Goal: Complete application form: Complete application form

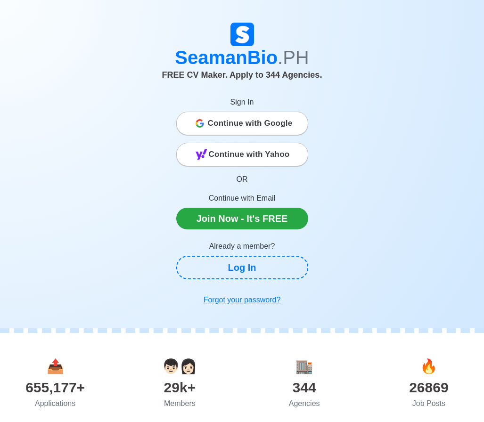
click at [280, 118] on span "Continue with Google" at bounding box center [250, 123] width 85 height 19
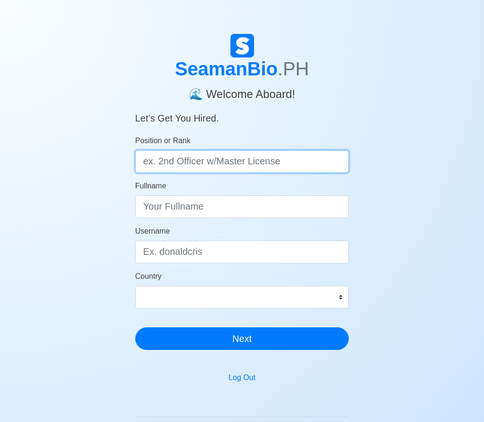
click at [162, 166] on input "Position or Rank" at bounding box center [242, 161] width 214 height 23
drag, startPoint x: 146, startPoint y: 162, endPoint x: 160, endPoint y: 166, distance: 13.7
click at [147, 162] on input "cabin steward" at bounding box center [242, 161] width 214 height 23
click at [225, 157] on input "Cabin steward" at bounding box center [242, 161] width 214 height 23
click at [252, 163] on input "Cabin steward | Ordinary seaman" at bounding box center [242, 161] width 214 height 23
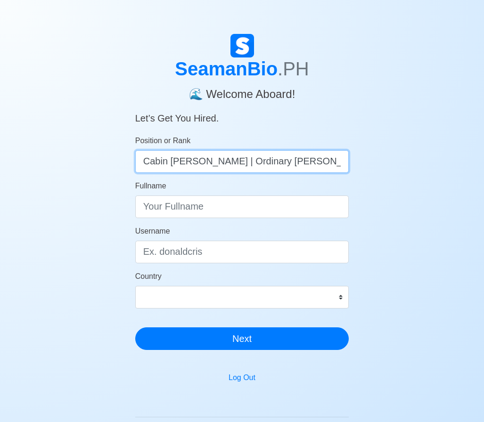
type input "Cabin steward | Ordinary Seaman"
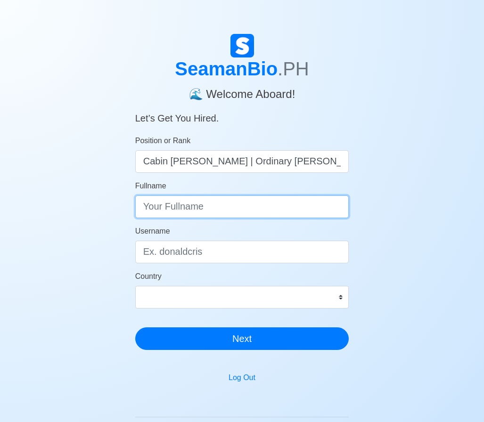
click at [214, 215] on input "Fullname" at bounding box center [242, 206] width 214 height 23
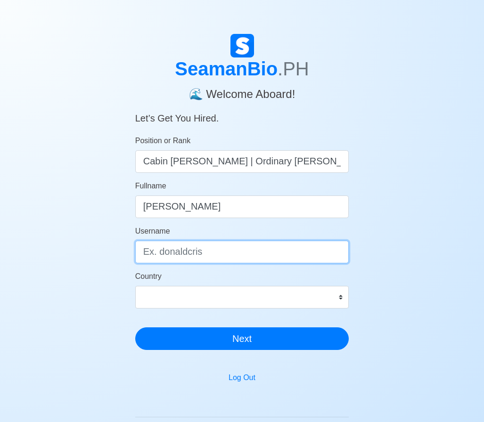
click at [209, 254] on input "Username" at bounding box center [242, 252] width 214 height 23
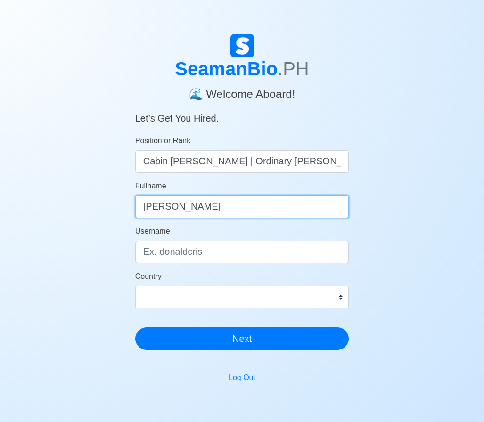
click at [224, 211] on input "Ryan Patrick" at bounding box center [242, 206] width 214 height 23
type input "Ryan Patrick Ramos Valdez"
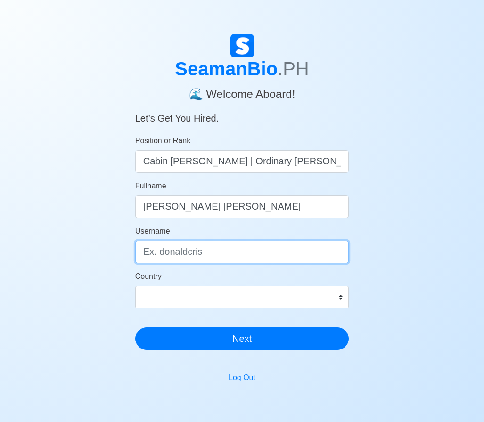
click at [211, 257] on input "Username" at bounding box center [242, 252] width 214 height 23
click at [147, 257] on input "Ryanvaldez" at bounding box center [242, 252] width 214 height 23
type input "ryanvaldez"
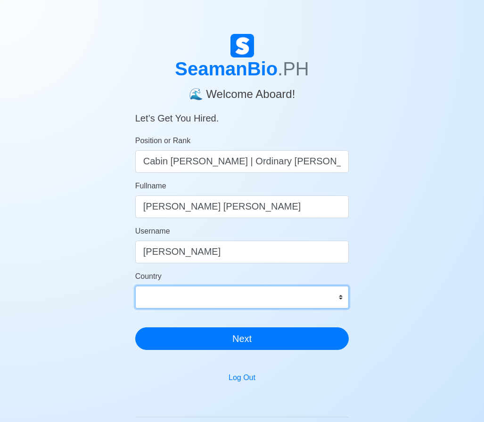
click at [198, 289] on select "Afghanistan Åland Islands Albania Algeria American Samoa Andorra Angola Anguill…" at bounding box center [242, 297] width 214 height 23
select select "PH"
click at [135, 286] on select "Afghanistan Åland Islands Albania Algeria American Samoa Andorra Angola Anguill…" at bounding box center [242, 297] width 214 height 23
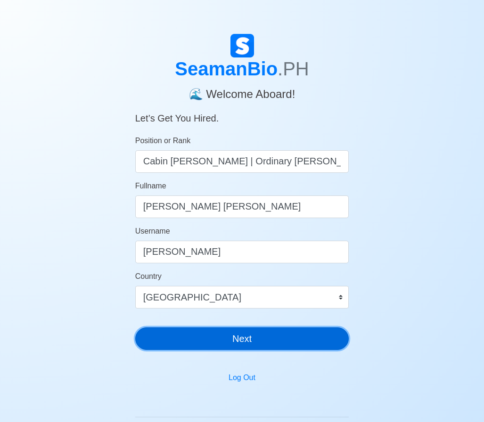
click at [218, 335] on button "Next" at bounding box center [242, 338] width 214 height 23
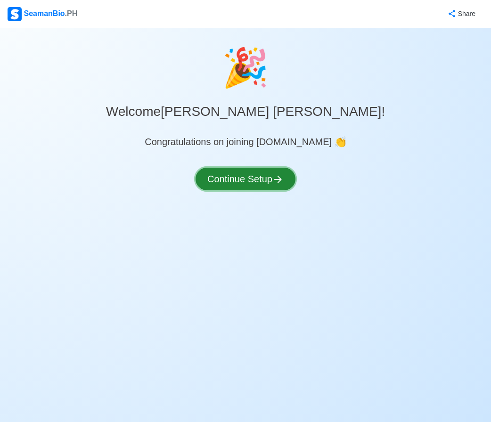
click at [259, 187] on button "Continue Setup" at bounding box center [245, 179] width 100 height 23
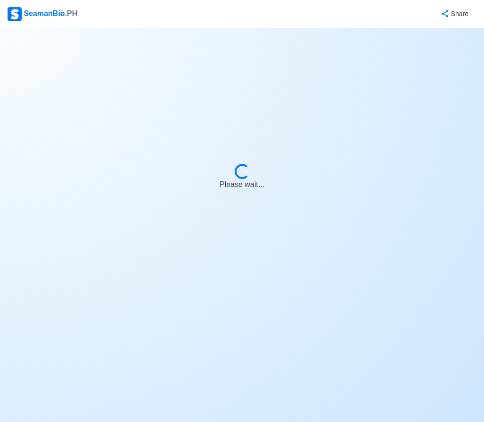
select select "Visible for Hiring"
select select "PH"
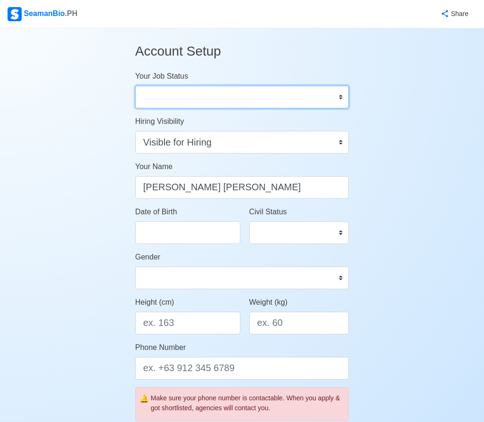
click at [203, 95] on select "Onboard Actively Looking for Job Not Looking for Job" at bounding box center [242, 97] width 214 height 23
select select "Actively Looking for Job"
click at [135, 86] on select "Onboard Actively Looking for Job Not Looking for Job" at bounding box center [242, 97] width 214 height 23
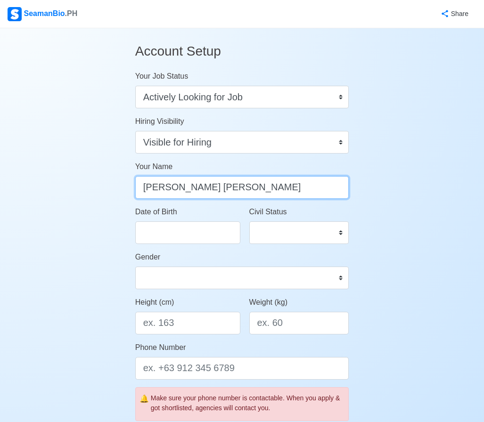
click at [210, 186] on input "Ryan Patrick Ramos Valdez" at bounding box center [242, 187] width 214 height 23
type input "Ryan Patrick Valdez"
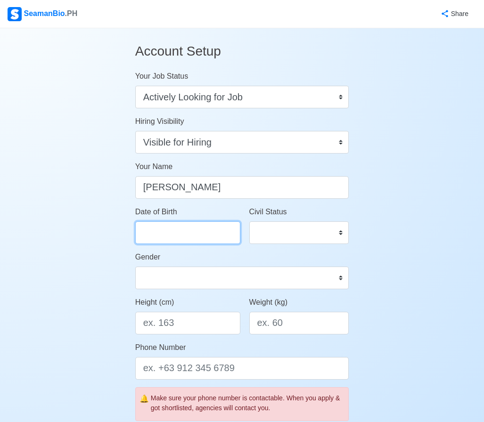
select select "****"
select select "*********"
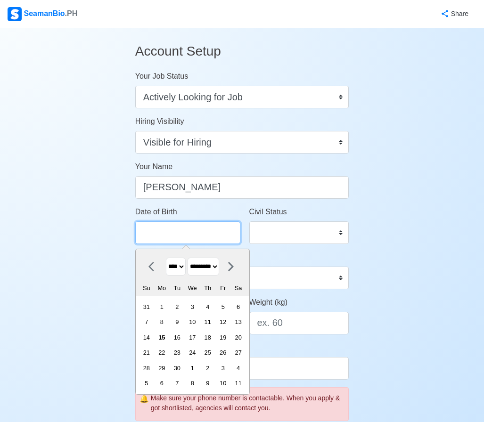
click at [162, 226] on input "Date of Birth" at bounding box center [187, 232] width 105 height 23
click at [184, 270] on select "**** **** **** **** **** **** **** **** **** **** **** **** **** **** **** ****…" at bounding box center [176, 267] width 20 height 18
select select "****"
click at [166, 258] on select "**** **** **** **** **** **** **** **** **** **** **** **** **** **** **** ****…" at bounding box center [176, 267] width 20 height 18
click at [168, 339] on div "12" at bounding box center [161, 337] width 13 height 13
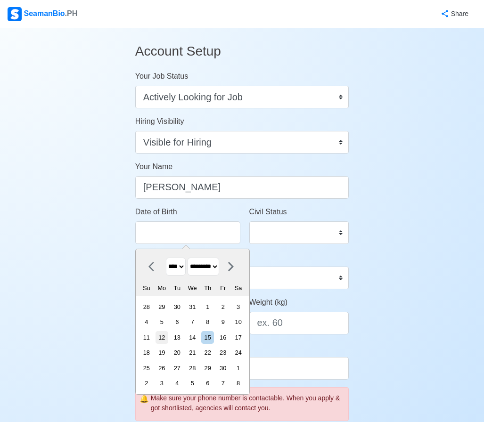
type input "09/12/1994"
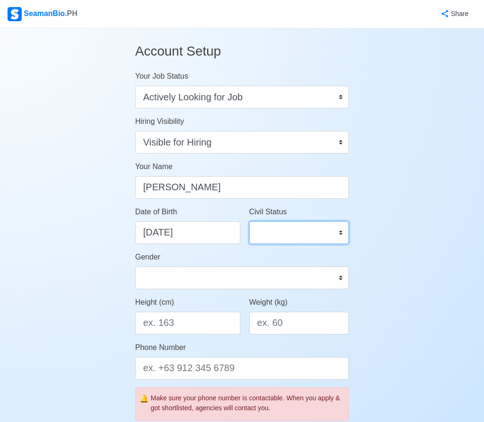
click at [282, 231] on select "Single Married Widowed Separated" at bounding box center [299, 232] width 100 height 23
select select "Married"
click at [249, 221] on select "Single Married Widowed Separated" at bounding box center [299, 232] width 100 height 23
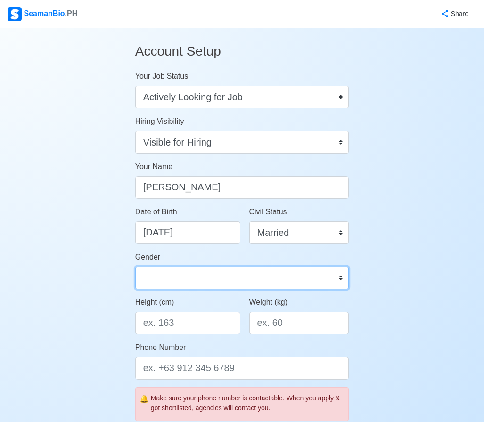
click at [196, 281] on select "Male Female" at bounding box center [242, 278] width 214 height 23
select select "Male"
click at [135, 267] on select "Male Female" at bounding box center [242, 278] width 214 height 23
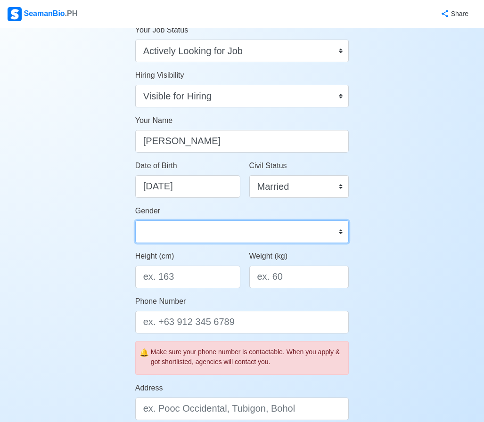
scroll to position [47, 0]
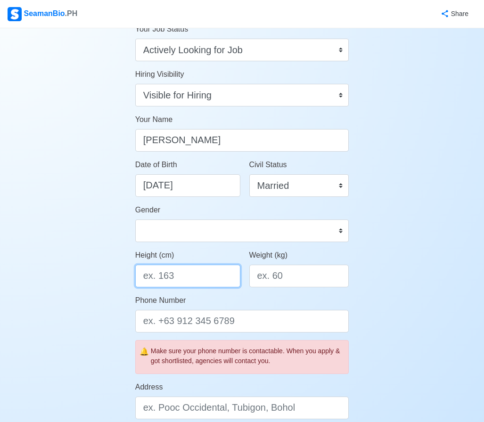
click at [202, 277] on input "Height (cm)" at bounding box center [187, 276] width 105 height 23
click at [179, 276] on input "Height (cm)" at bounding box center [187, 276] width 105 height 23
type input "180"
click at [287, 274] on input "Weight (kg)" at bounding box center [299, 276] width 100 height 23
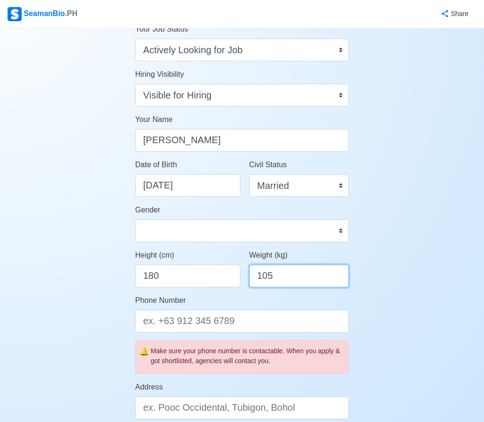
type input "105"
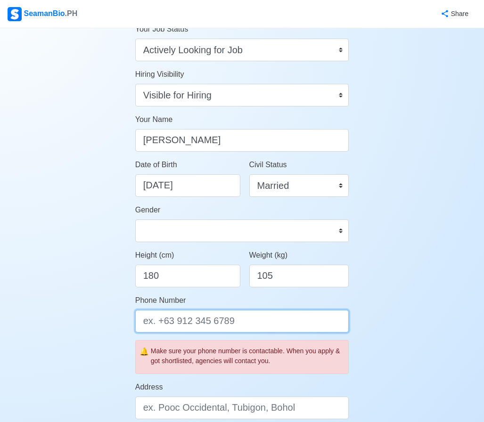
click at [182, 321] on input "Phone Number" at bounding box center [242, 321] width 214 height 23
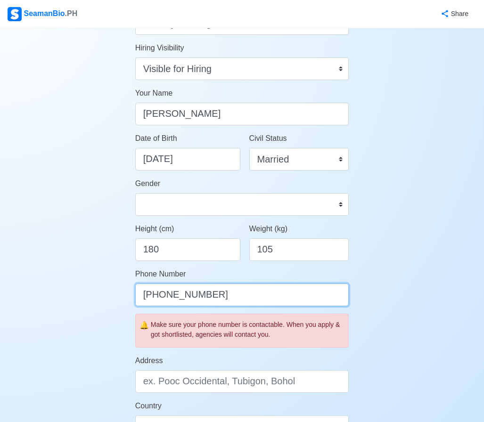
scroll to position [141, 0]
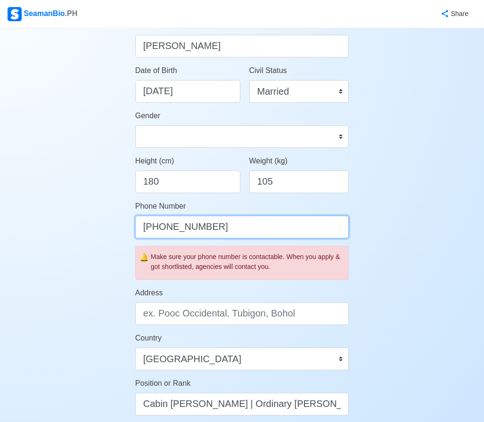
type input "+639063938760"
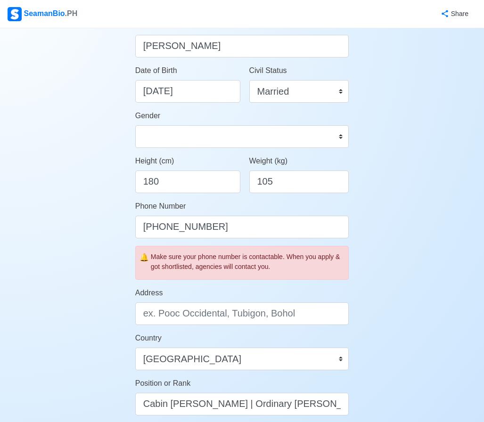
click at [393, 254] on div "Account Setup Your Job Status Onboard Actively Looking for Job Not Looking for …" at bounding box center [242, 299] width 484 height 825
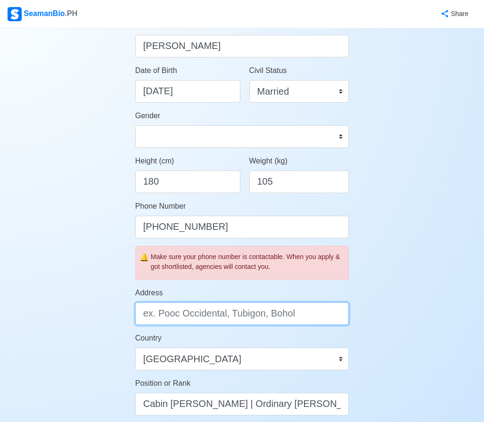
click at [236, 317] on input "Address" at bounding box center [242, 313] width 214 height 23
type input "s"
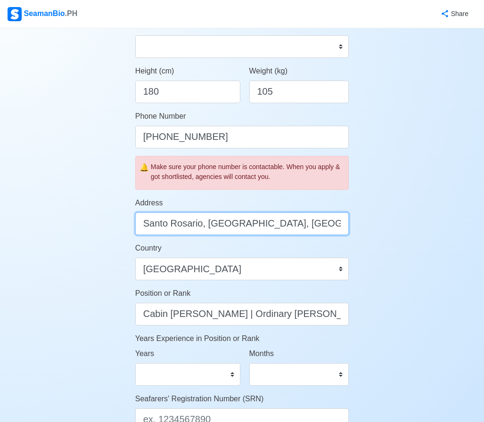
scroll to position [235, 0]
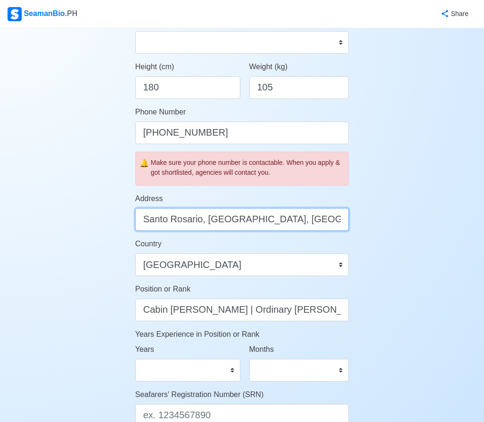
type input "Santo Rosario, Magalang, Pampanga"
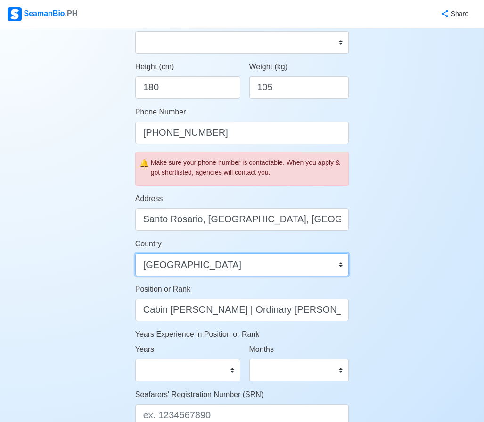
click at [214, 271] on select "Afghanistan Åland Islands Albania Algeria American Samoa Andorra Angola Anguill…" at bounding box center [242, 264] width 214 height 23
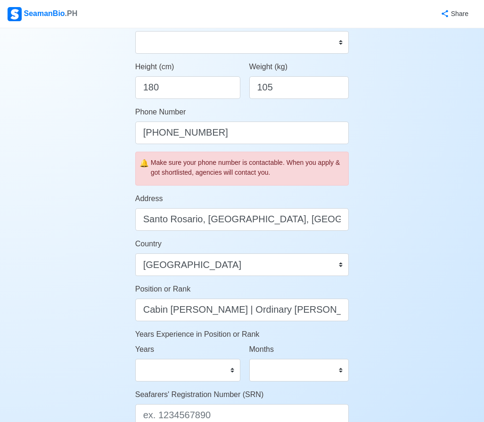
click at [48, 243] on div "Account Setup Your Job Status Onboard Actively Looking for Job Not Looking for …" at bounding box center [242, 205] width 484 height 825
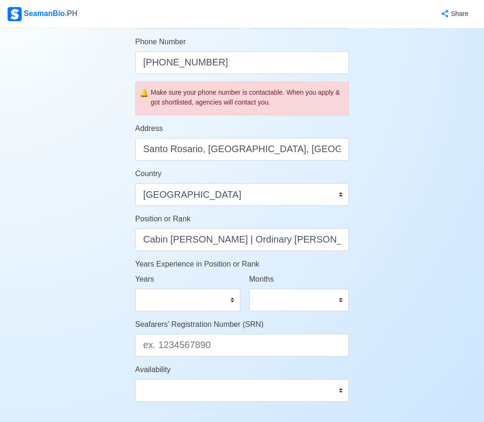
scroll to position [330, 0]
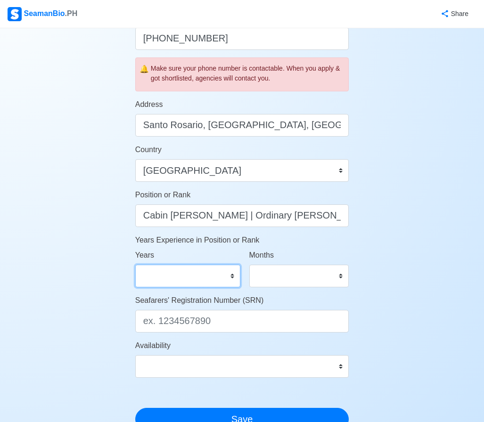
click at [223, 280] on select "0 1 2 3 4 5 6 7 8 9 10 11 12 13 14 15 16 17 18 19 20 21 22 23 24 25 26 27 28 29…" at bounding box center [187, 276] width 105 height 23
select select "0"
click at [135, 265] on select "0 1 2 3 4 5 6 7 8 9 10 11 12 13 14 15 16 17 18 19 20 21 22 23 24 25 26 27 28 29…" at bounding box center [187, 276] width 105 height 23
click at [321, 278] on select "0 1 2 3 4 5 6 7 8 9 10 11" at bounding box center [299, 276] width 100 height 23
select select "0"
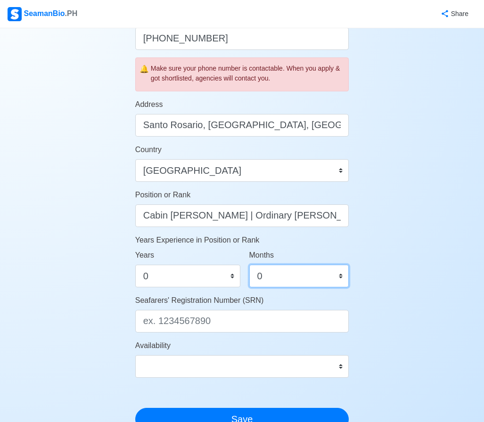
click at [249, 265] on select "0 1 2 3 4 5 6 7 8 9 10 11" at bounding box center [299, 276] width 100 height 23
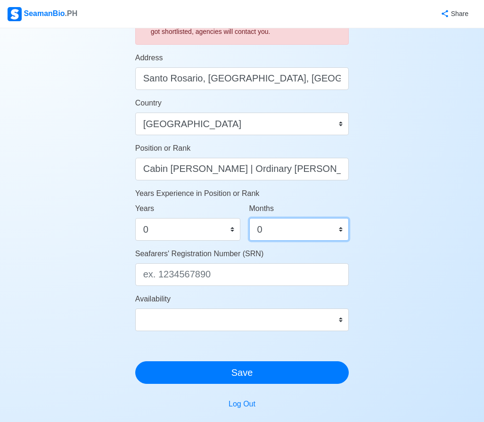
scroll to position [377, 0]
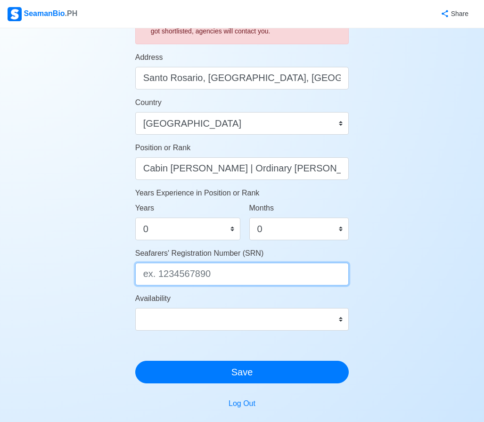
click at [233, 277] on input "Seafarers' Registration Number (SRN)" at bounding box center [242, 274] width 214 height 23
paste input "9409120198"
type input "9409120198"
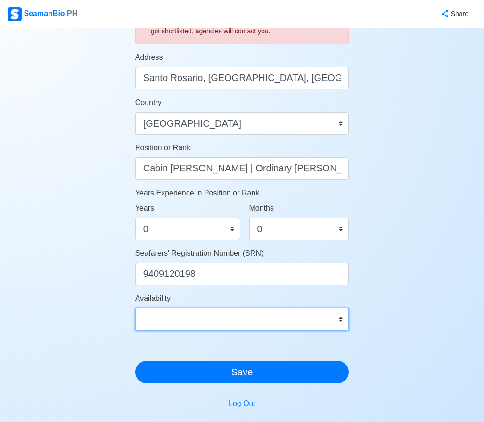
click at [188, 317] on select "Immediate Oct 2025 Nov 2025 Dec 2025 Jan 2026 Feb 2026 Mar 2026 Apr 2026 May 20…" at bounding box center [242, 319] width 214 height 23
select select "4102470000000"
click at [135, 308] on select "Immediate Oct 2025 Nov 2025 Dec 2025 Jan 2026 Feb 2026 Mar 2026 Apr 2026 May 20…" at bounding box center [242, 319] width 214 height 23
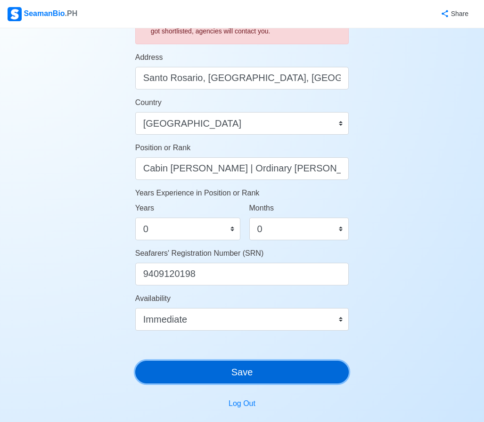
click at [267, 380] on button "Save" at bounding box center [242, 372] width 214 height 23
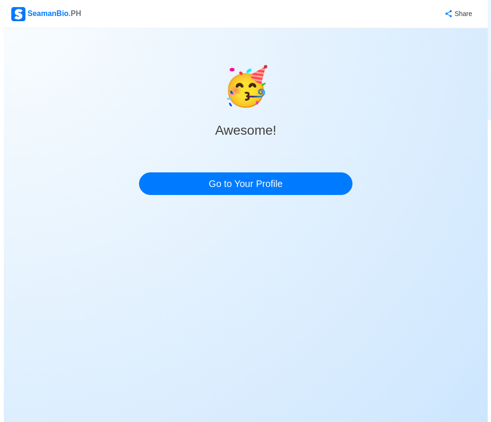
scroll to position [0, 0]
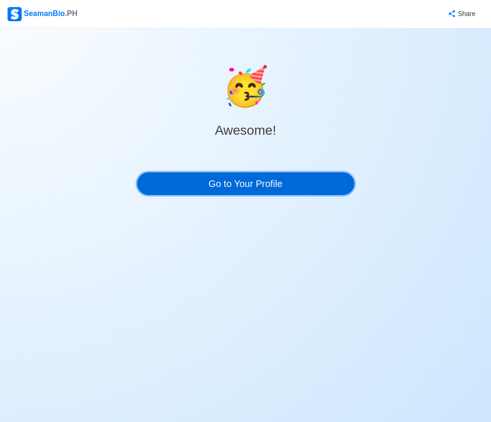
click at [261, 185] on link "Go to Your Profile" at bounding box center [245, 183] width 217 height 23
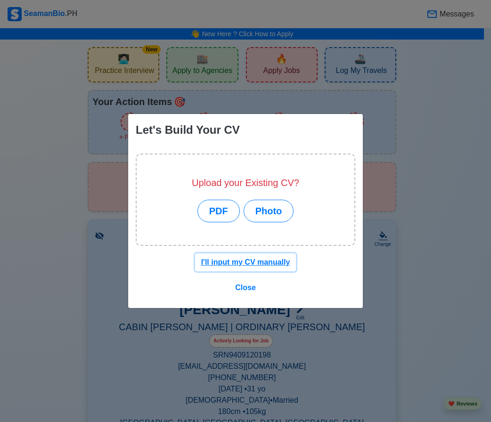
click at [272, 265] on u "I'll input my CV manually" at bounding box center [245, 262] width 89 height 8
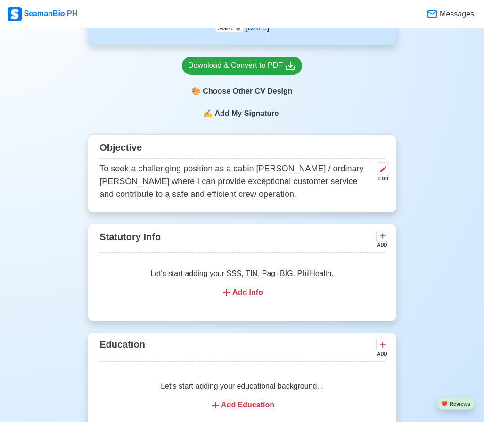
scroll to position [424, 0]
